Goal: Transaction & Acquisition: Subscribe to service/newsletter

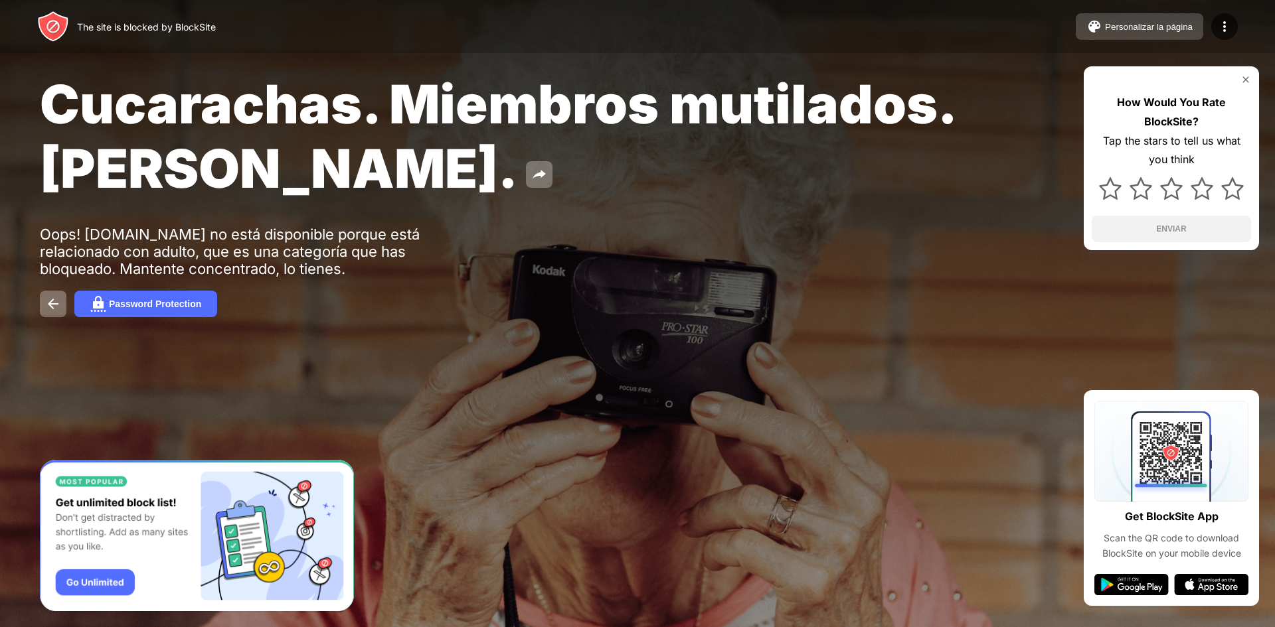
click at [1179, 32] on button "Personalizar la página" at bounding box center [1139, 26] width 127 height 27
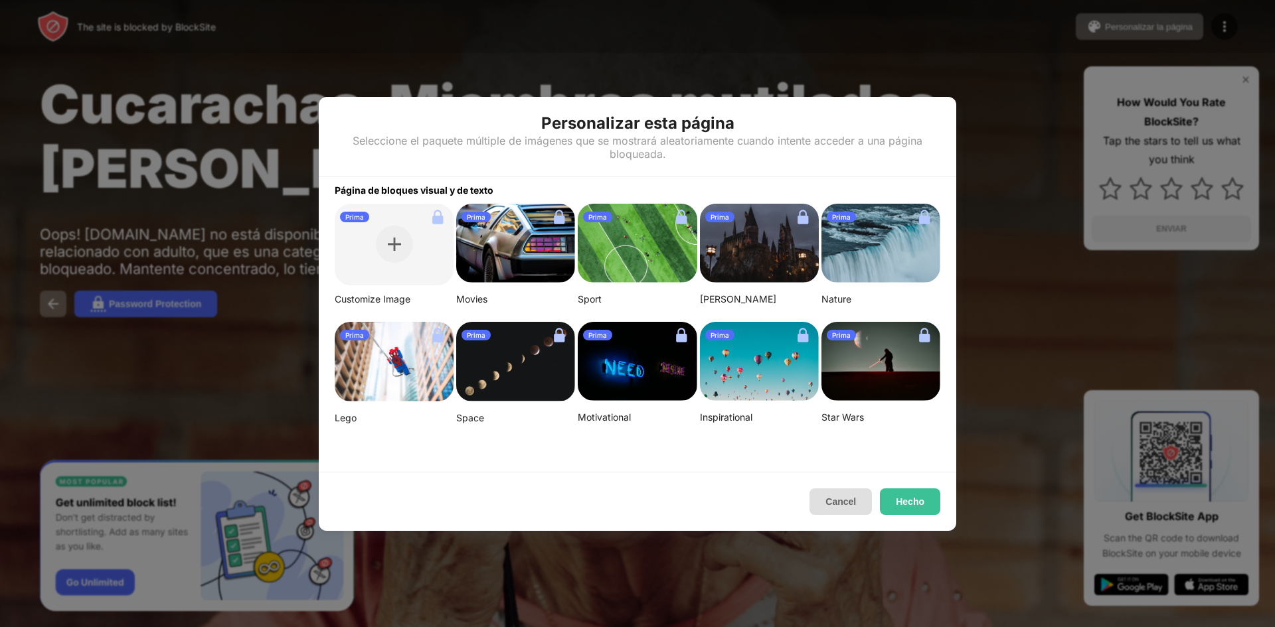
click at [855, 499] on button "Cancel" at bounding box center [840, 502] width 62 height 27
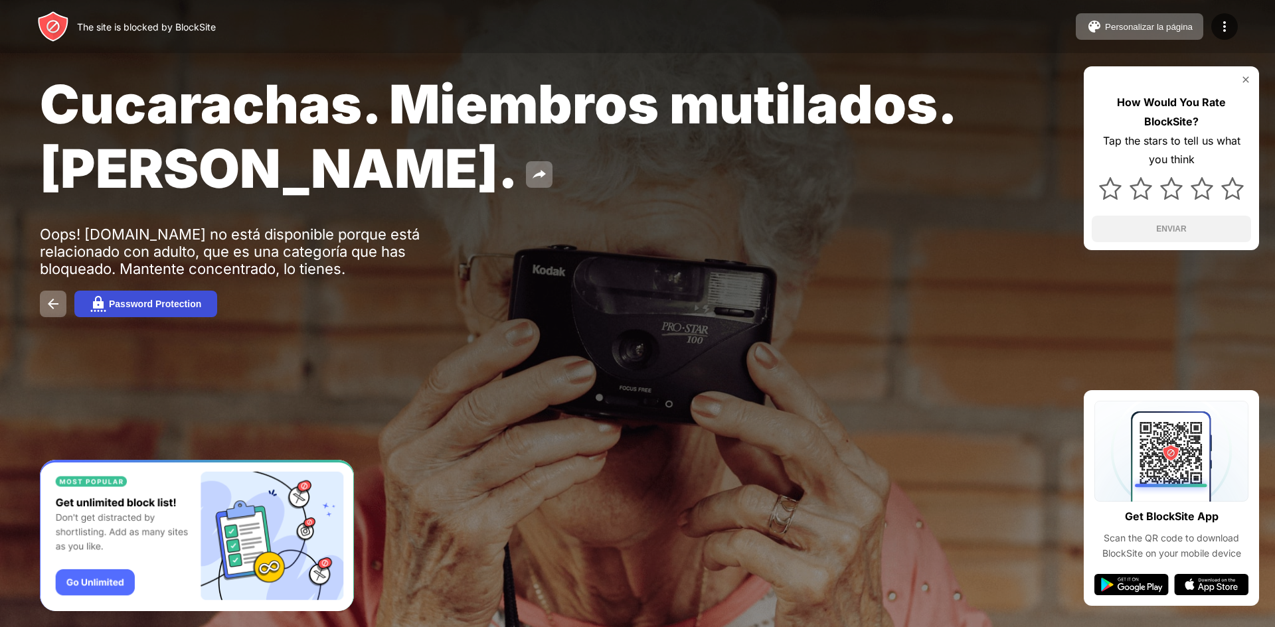
click at [138, 302] on div "Password Protection" at bounding box center [155, 304] width 92 height 11
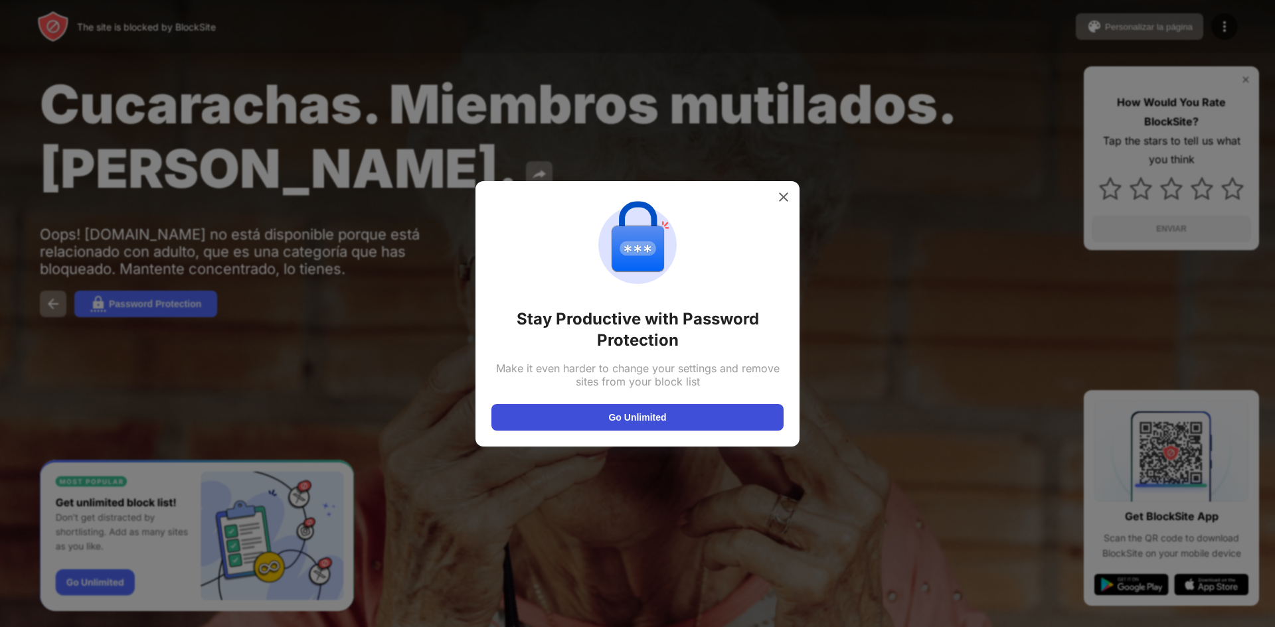
click at [537, 410] on button "Go Unlimited" at bounding box center [637, 417] width 292 height 27
